Goal: Obtain resource: Download file/media

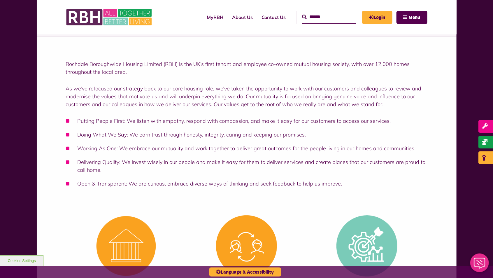
scroll to position [56, 0]
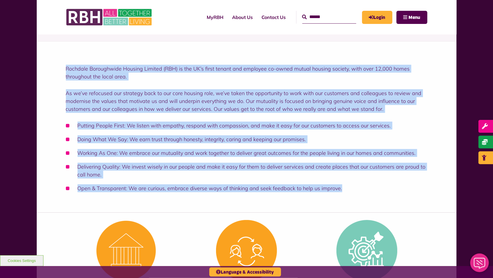
drag, startPoint x: 66, startPoint y: 69, endPoint x: 360, endPoint y: 180, distance: 314.4
click at [418, 199] on div "Rochdale Boroughwide Housing Limited (RBH) is the UK’s first tenant and employe…" at bounding box center [247, 126] width 420 height 171
click at [362, 171] on li "Delivering Quality: We invest wisely in our people and make it easy for them to…" at bounding box center [246, 171] width 361 height 16
click at [363, 172] on li "Delivering Quality: We invest wisely in our people and make it easy for them to…" at bounding box center [246, 171] width 361 height 16
copy div "Rochdale Boroughwide Housing Limited (RBH) is the UK’s first tenant and employe…"
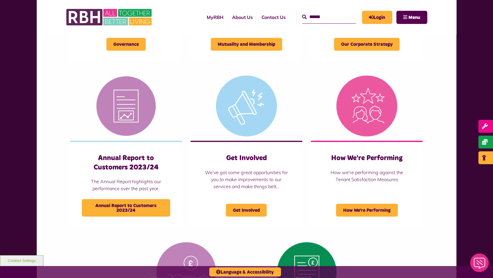
scroll to position [392, 0]
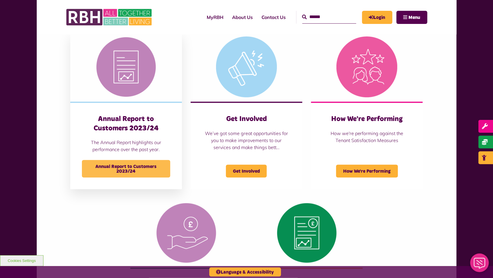
drag, startPoint x: 118, startPoint y: 164, endPoint x: 122, endPoint y: 165, distance: 4.2
click at [117, 164] on span "Annual Report to Customers 2023/24" at bounding box center [126, 168] width 88 height 17
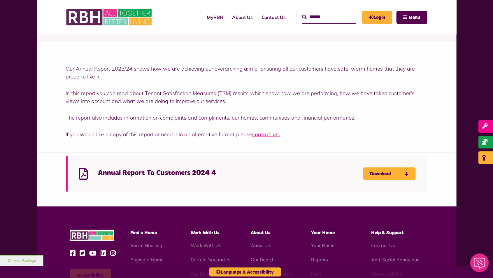
scroll to position [112, 0]
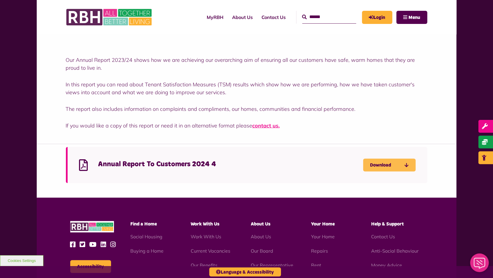
click at [375, 162] on link "Download" at bounding box center [389, 165] width 52 height 13
click at [272, 155] on div "Annual Report To Customers 2024 4 Download" at bounding box center [246, 165] width 361 height 36
click at [288, 189] on div "Annual Report To Customers 2024 4 Download" at bounding box center [247, 171] width 420 height 54
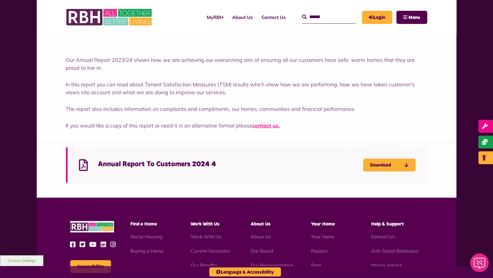
click at [279, 169] on h4 "Annual Report To Customers 2024 4" at bounding box center [230, 164] width 265 height 9
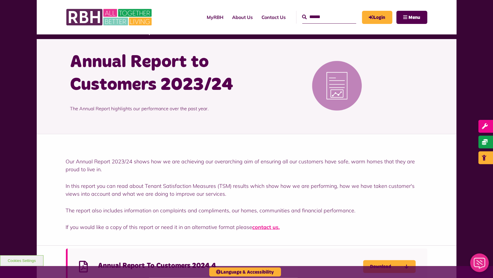
scroll to position [0, 0]
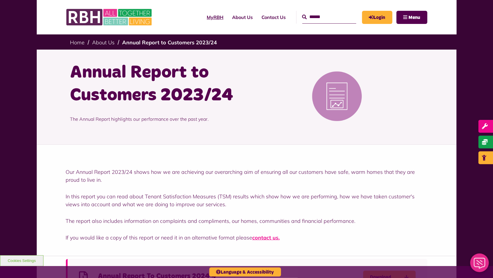
click at [204, 16] on link "MyRBH" at bounding box center [215, 17] width 25 height 16
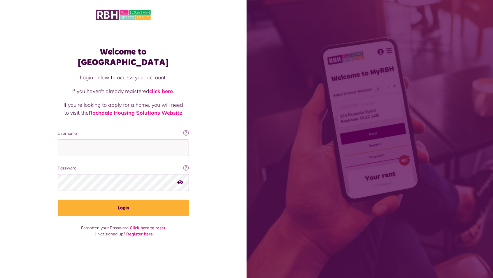
click at [457, 53] on span at bounding box center [370, 139] width 247 height 278
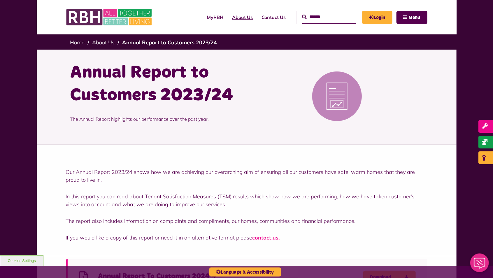
click at [229, 18] on link "About Us" at bounding box center [242, 17] width 29 height 16
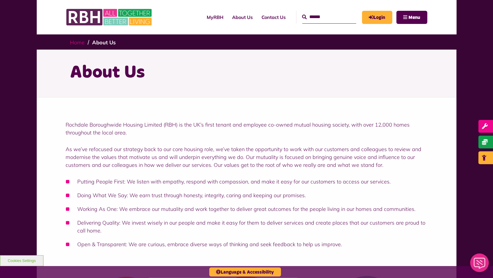
click at [78, 42] on link "Home" at bounding box center [77, 42] width 15 height 7
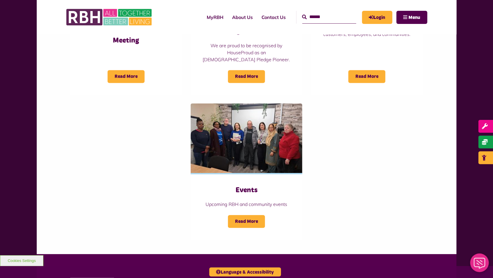
scroll to position [527, 0]
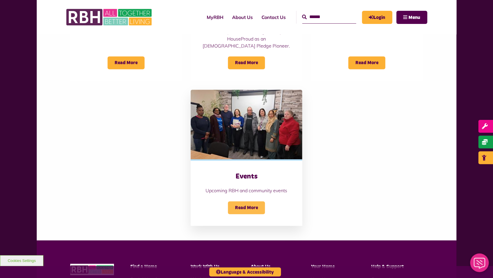
click at [249, 201] on span "Read More" at bounding box center [246, 207] width 37 height 13
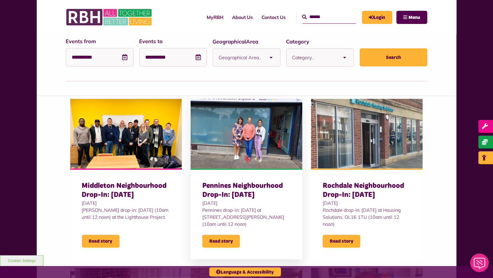
scroll to position [70, 0]
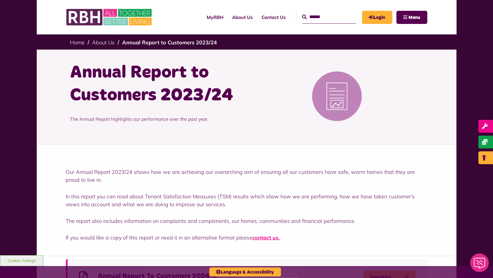
click at [473, 23] on body "MyRBH About Us Contact Us Search Menu" at bounding box center [246, 241] width 493 height 482
